Goal: Task Accomplishment & Management: Manage account settings

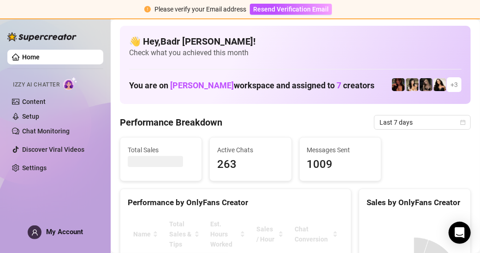
click at [68, 232] on span "My Account" at bounding box center [64, 232] width 37 height 8
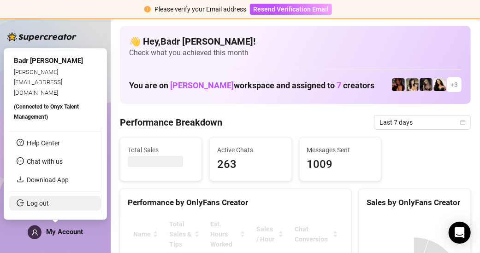
click at [47, 205] on link "Log out" at bounding box center [38, 203] width 22 height 7
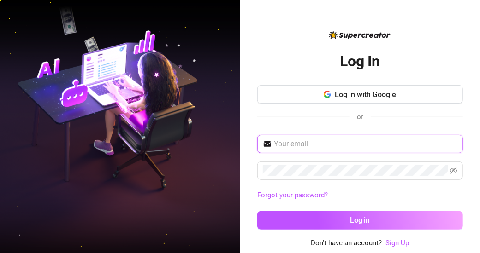
type input "[EMAIL_ADDRESS][DOMAIN_NAME]"
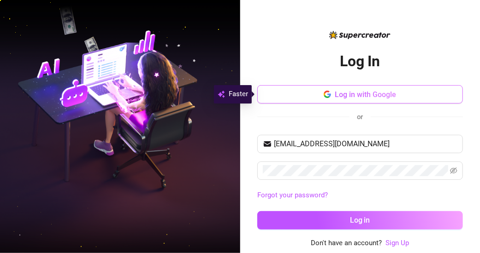
click at [357, 96] on span "Log in with Google" at bounding box center [365, 94] width 61 height 9
